Goal: Book appointment/travel/reservation

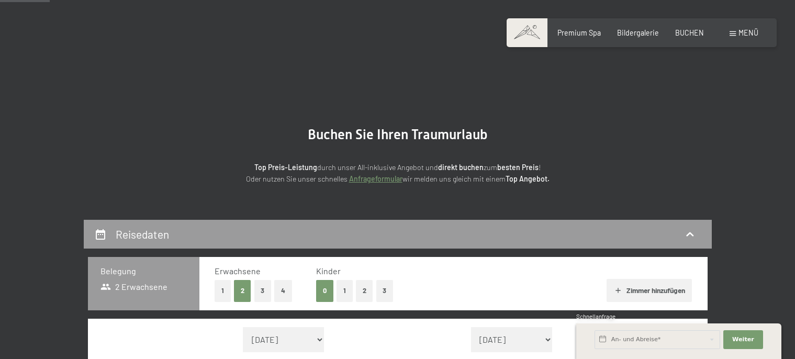
scroll to position [221, 0]
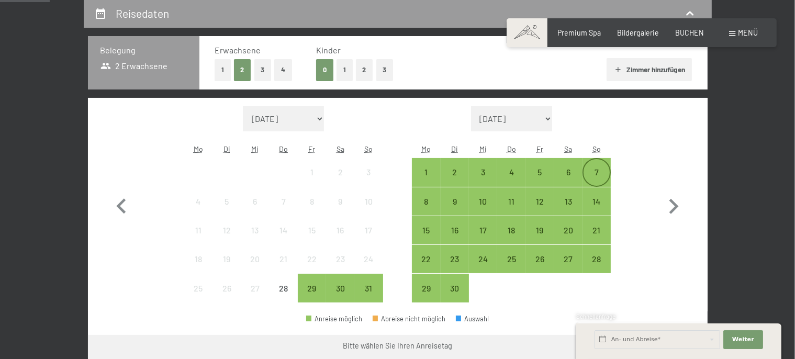
click at [603, 165] on div "7" at bounding box center [596, 172] width 26 height 26
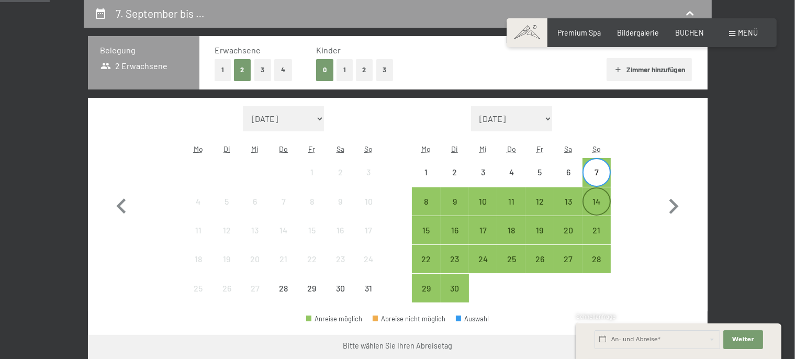
click at [600, 206] on div "14" at bounding box center [596, 210] width 26 height 26
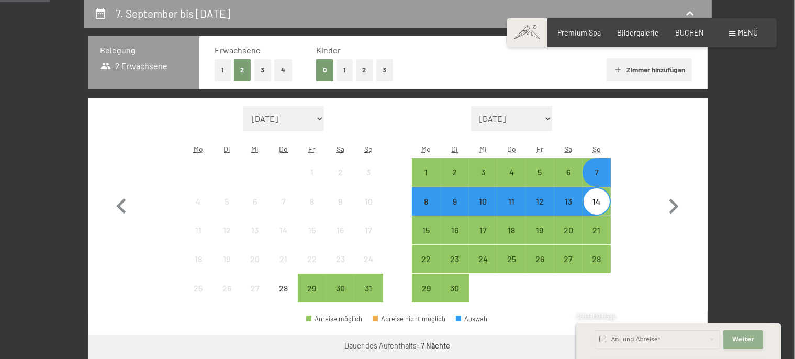
click at [746, 345] on button "Weiter Adressfelder ausblenden" at bounding box center [743, 339] width 40 height 19
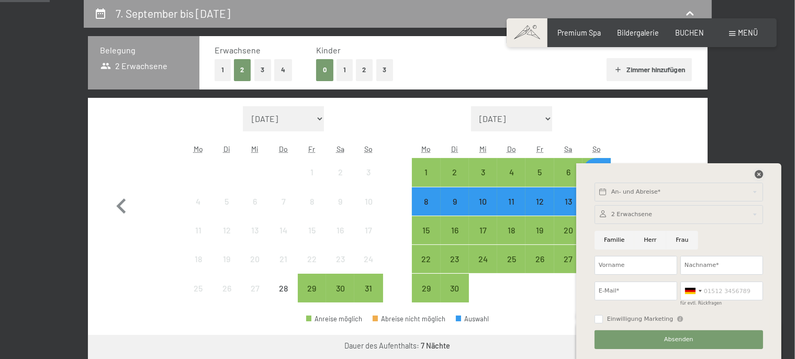
click at [759, 175] on icon at bounding box center [758, 174] width 8 height 8
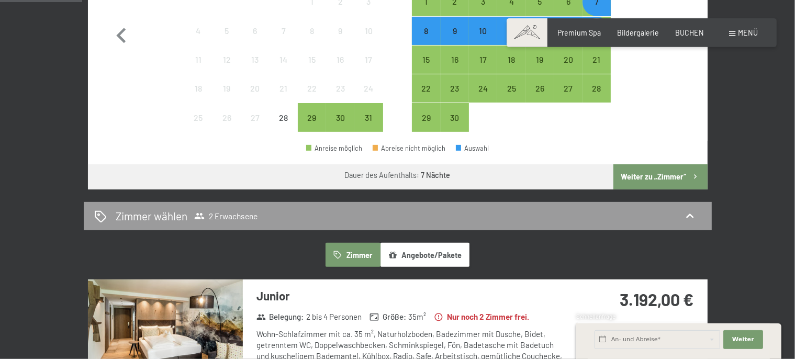
scroll to position [442, 0]
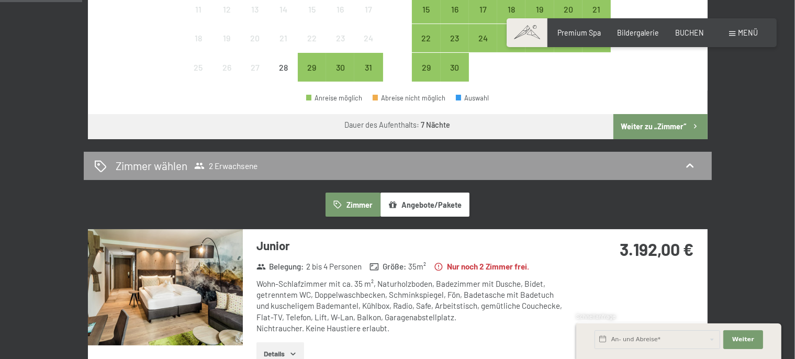
click at [663, 126] on button "Weiter zu „Zimmer“" at bounding box center [660, 126] width 94 height 25
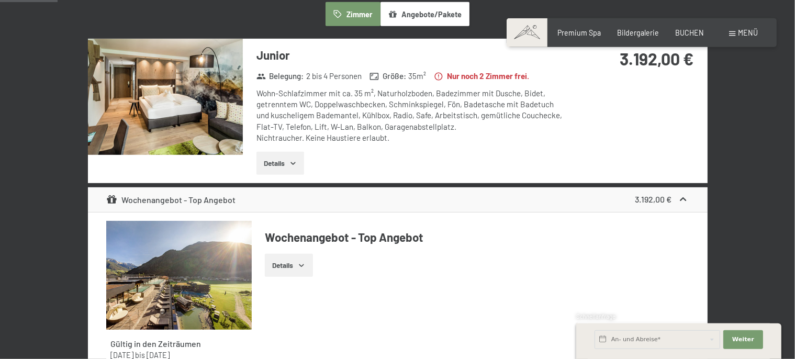
scroll to position [330, 0]
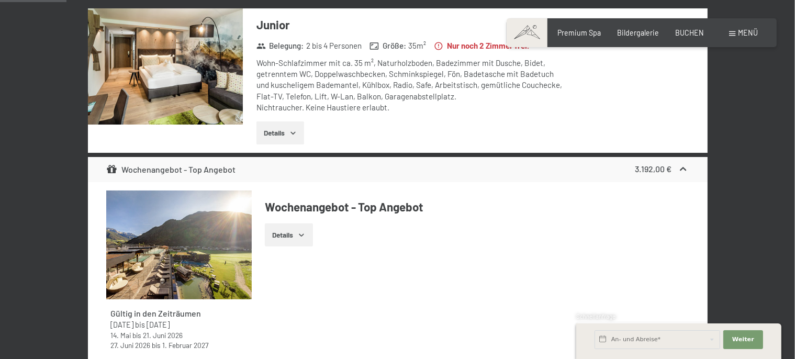
click at [177, 85] on img at bounding box center [165, 66] width 155 height 116
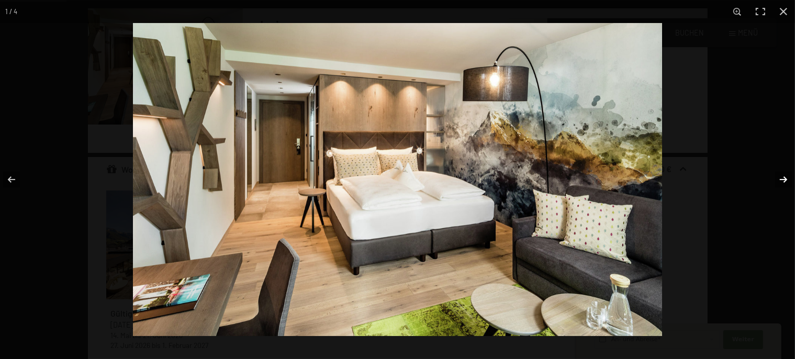
click at [784, 180] on button "button" at bounding box center [776, 179] width 37 height 52
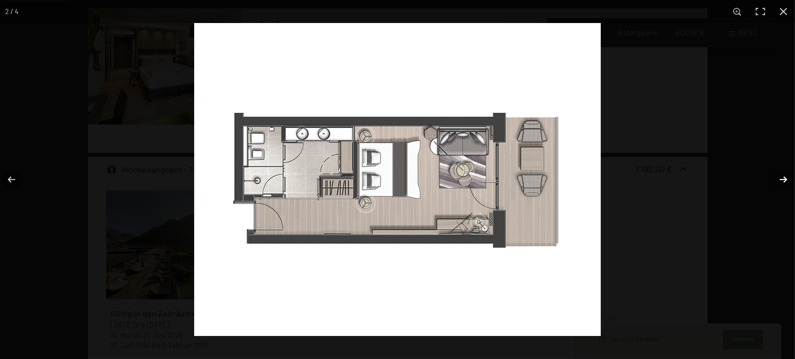
click at [784, 180] on button "button" at bounding box center [776, 179] width 37 height 52
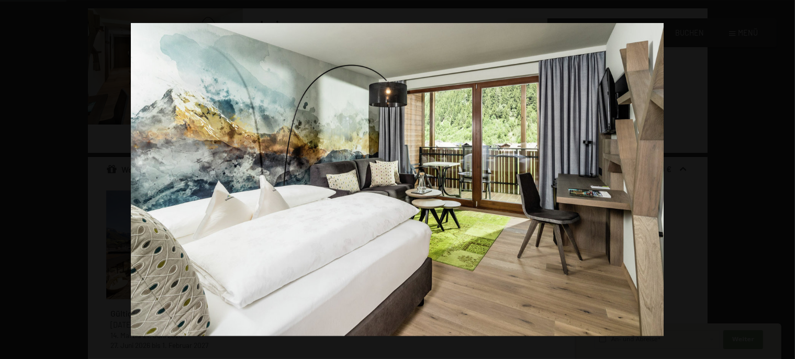
click at [784, 180] on button "button" at bounding box center [776, 179] width 37 height 52
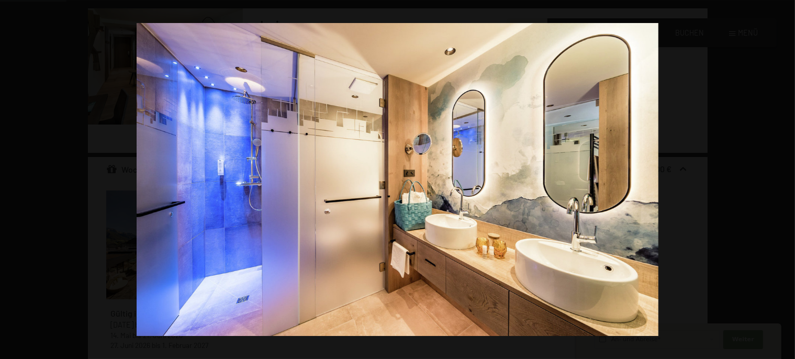
click at [784, 180] on button "button" at bounding box center [776, 179] width 37 height 52
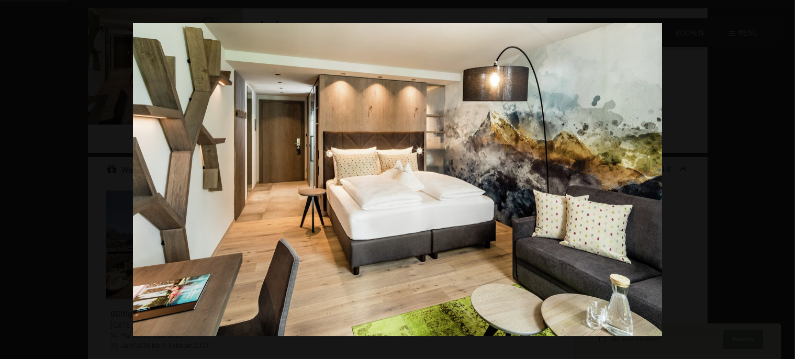
click at [784, 180] on button "button" at bounding box center [776, 179] width 37 height 52
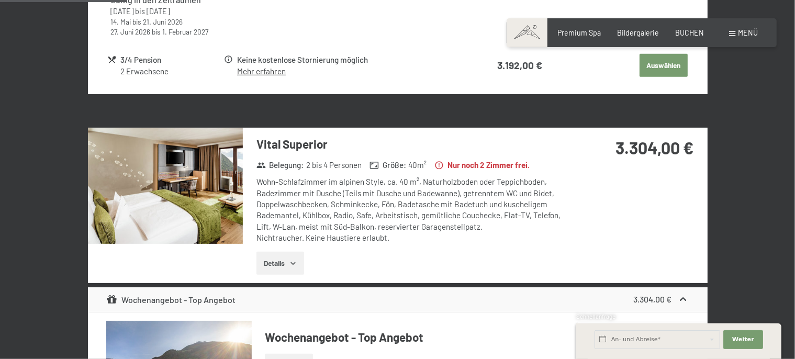
scroll to position [661, 0]
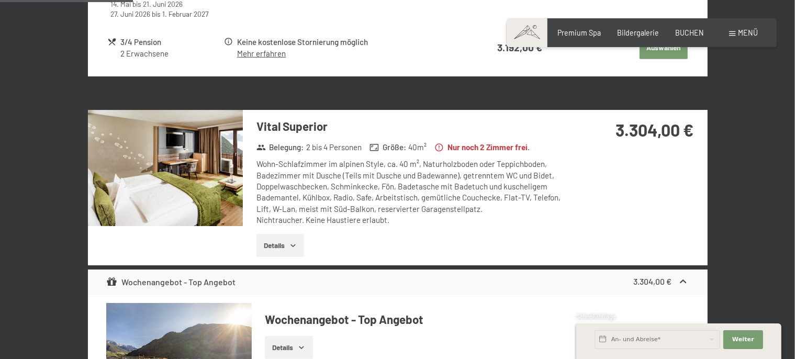
click at [165, 168] on img at bounding box center [165, 168] width 155 height 116
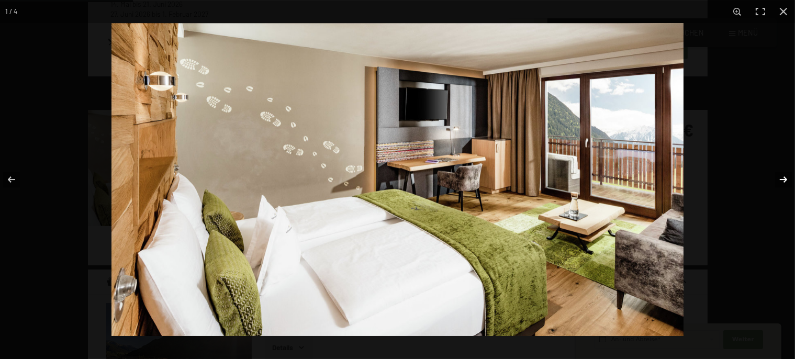
click at [786, 182] on button "button" at bounding box center [776, 179] width 37 height 52
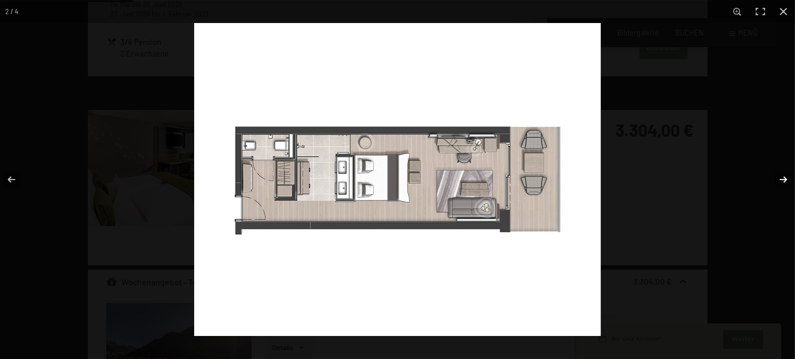
click at [786, 182] on button "button" at bounding box center [776, 179] width 37 height 52
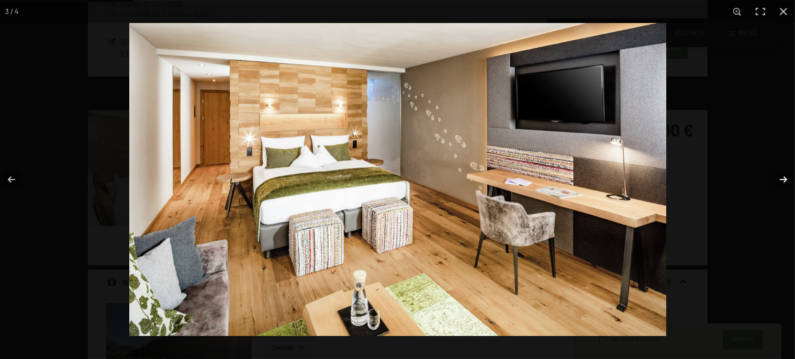
click at [786, 182] on button "button" at bounding box center [776, 179] width 37 height 52
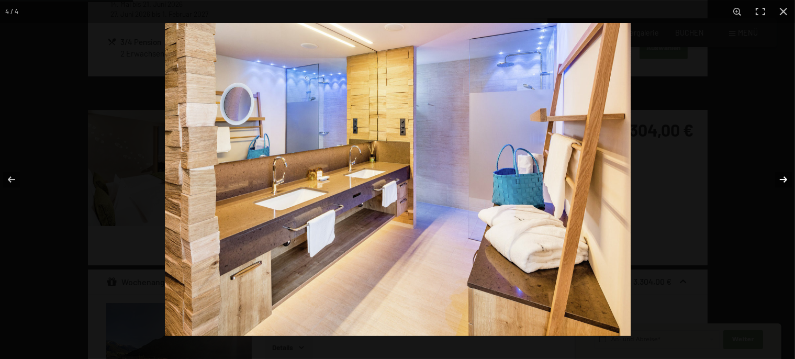
click at [786, 182] on button "button" at bounding box center [776, 179] width 37 height 52
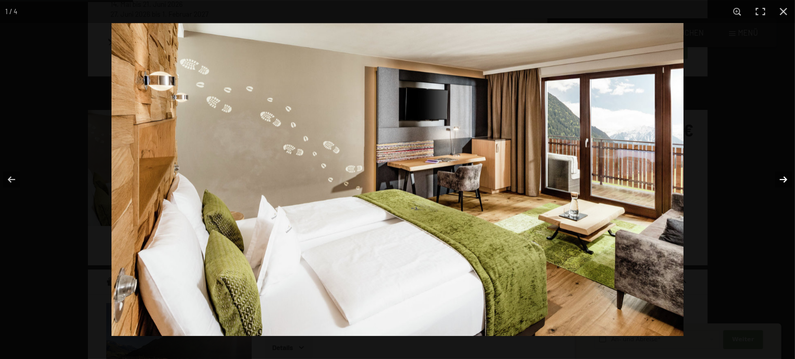
click at [786, 182] on button "button" at bounding box center [776, 179] width 37 height 52
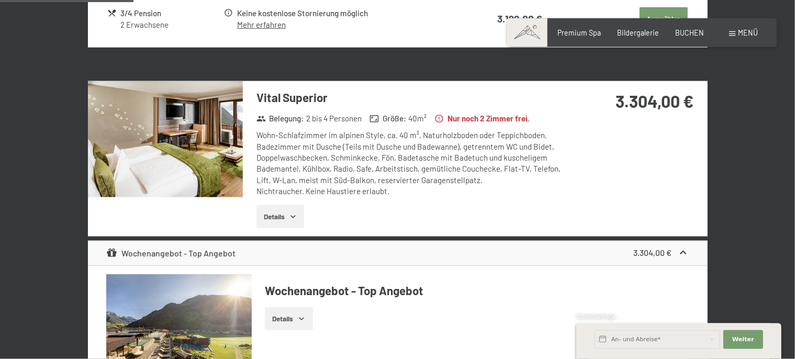
scroll to position [717, 0]
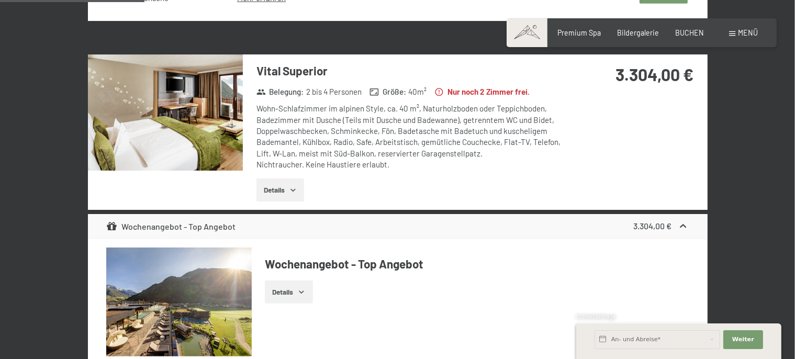
drag, startPoint x: 342, startPoint y: 69, endPoint x: 250, endPoint y: 68, distance: 92.1
click at [250, 68] on div "Vital Superior Belegung : 2 bis 4 Personen Größe : 40 m² Nur noch 2 [PERSON_NAM…" at bounding box center [405, 131] width 325 height 155
copy h3 "Vital Superior"
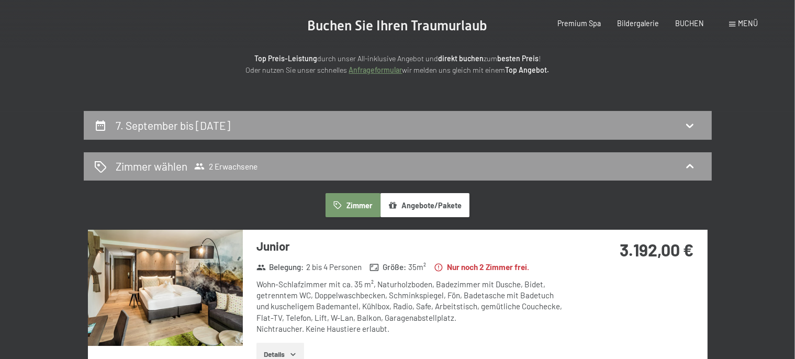
scroll to position [0, 0]
